Goal: Information Seeking & Learning: Learn about a topic

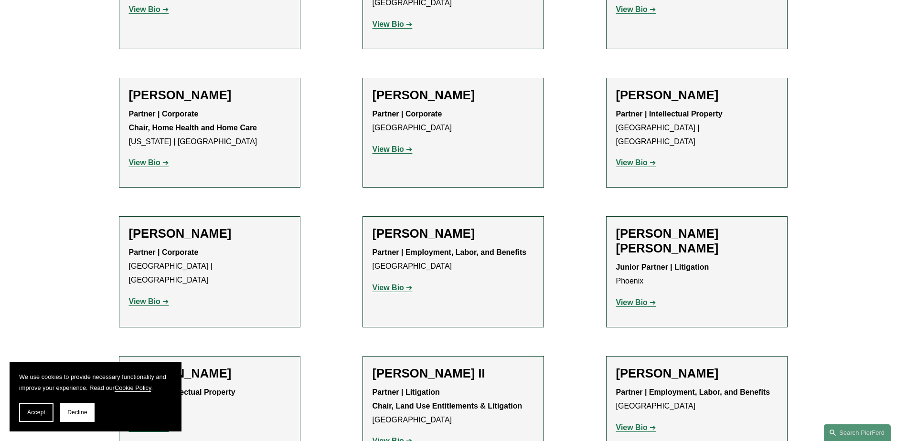
scroll to position [764, 0]
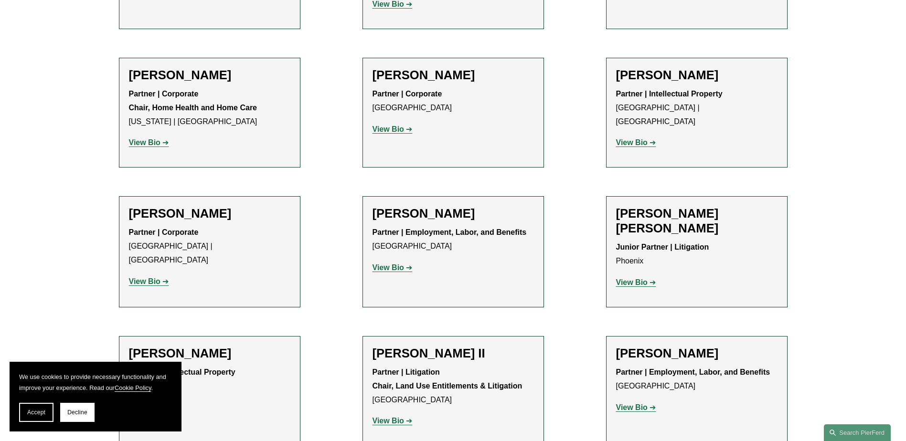
click at [152, 278] on strong "View Bio" at bounding box center [145, 282] width 32 height 8
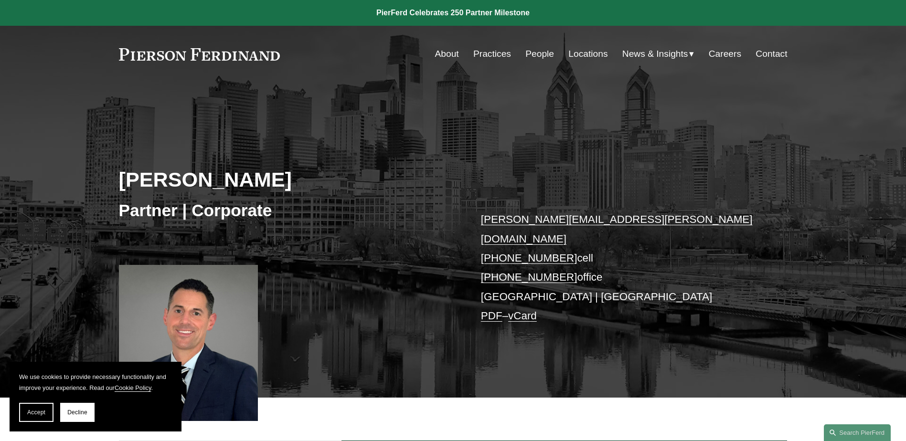
click at [440, 55] on link "About" at bounding box center [447, 54] width 24 height 18
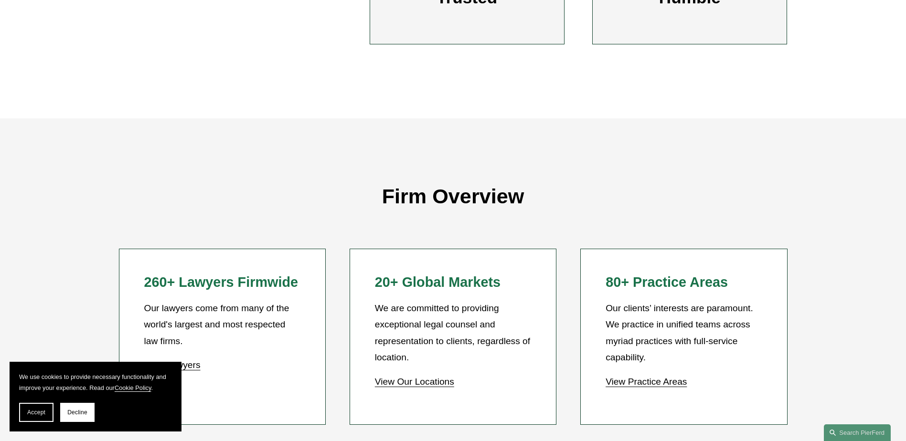
scroll to position [812, 0]
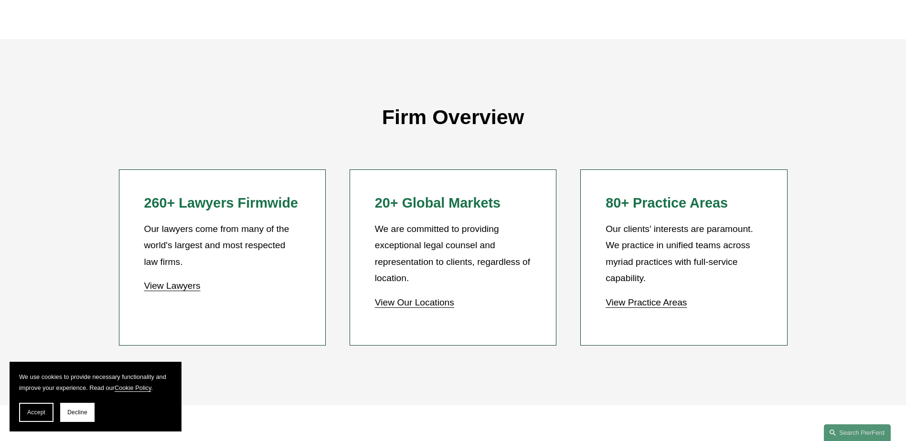
click at [425, 305] on link "View Our Locations" at bounding box center [414, 303] width 79 height 10
click at [667, 304] on link "View Practice Areas" at bounding box center [646, 303] width 81 height 10
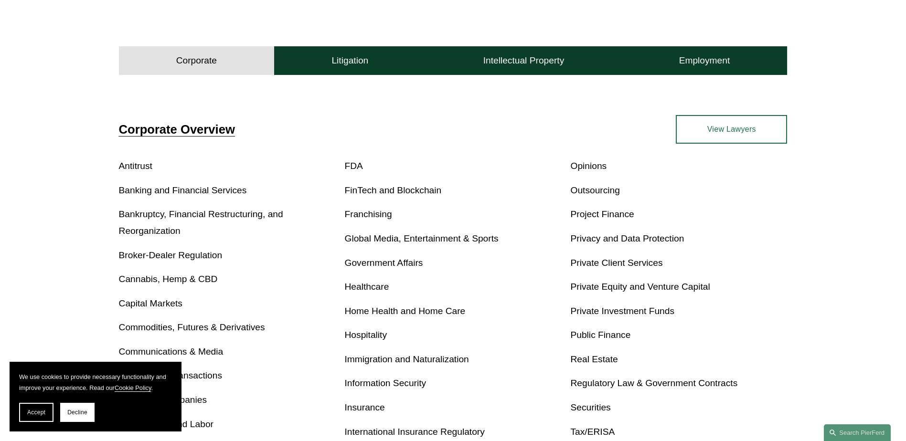
scroll to position [334, 0]
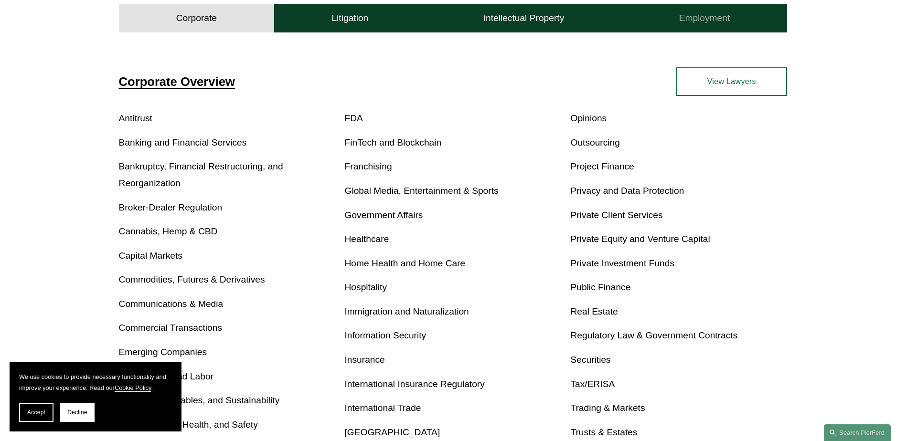
click at [725, 20] on h4 "Employment" at bounding box center [704, 17] width 51 height 11
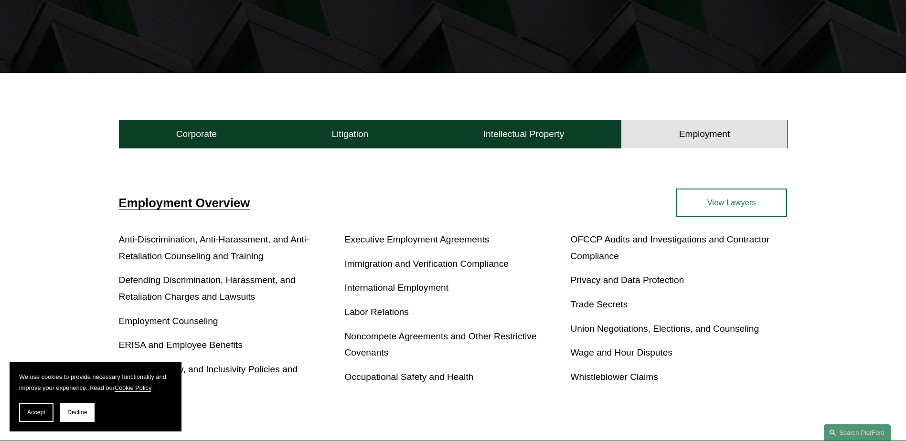
scroll to position [210, 0]
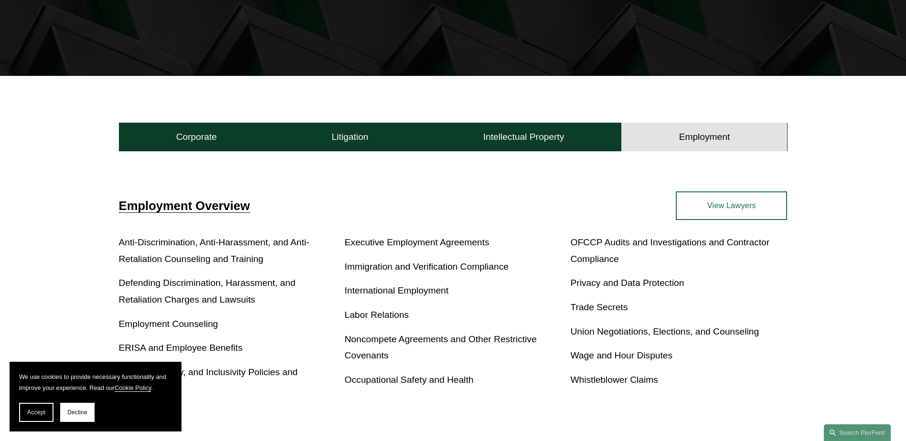
click at [392, 315] on link "Labor Relations" at bounding box center [377, 315] width 64 height 10
